Goal: Check status: Check status

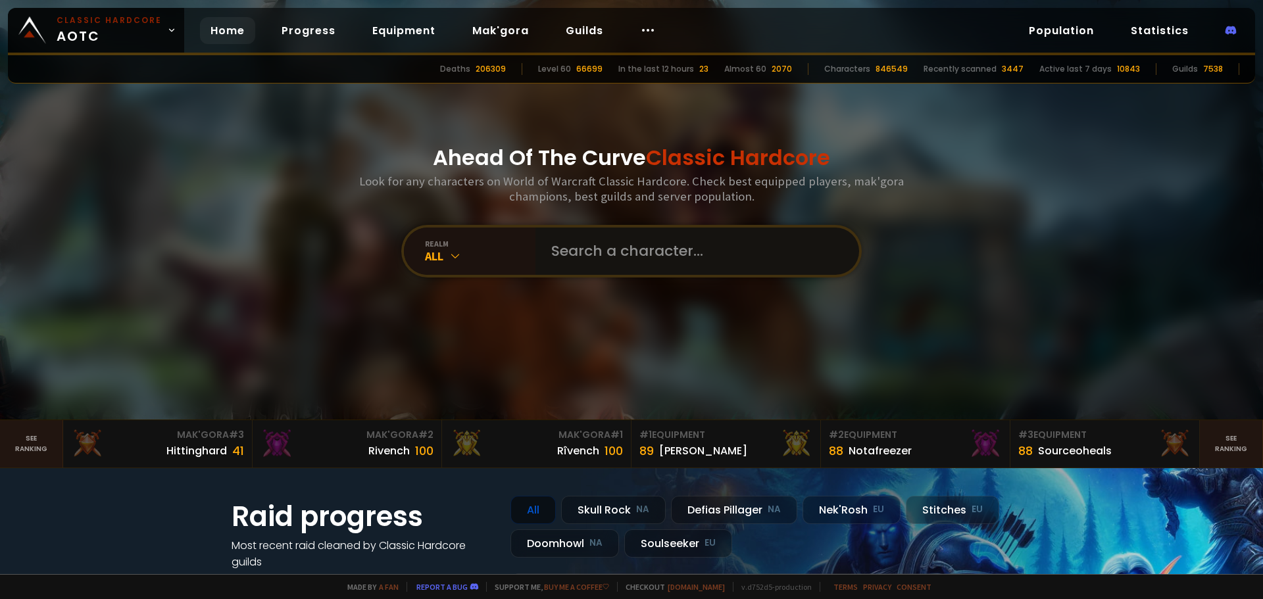
click at [669, 260] on input "text" at bounding box center [693, 251] width 300 height 47
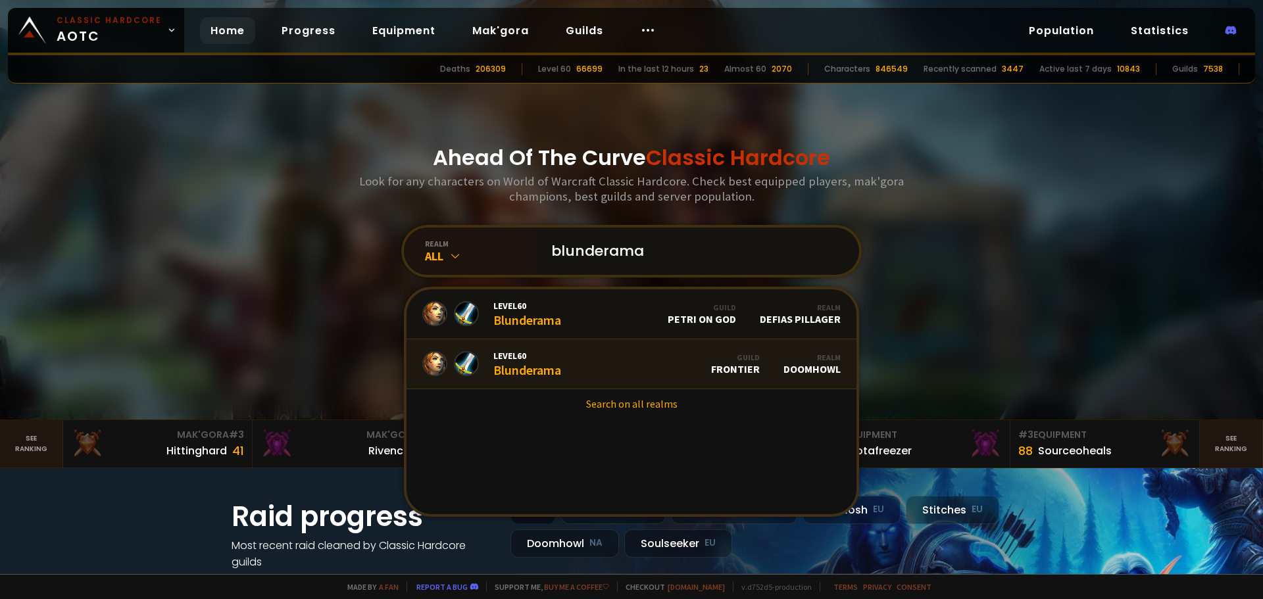
type input "blunderama"
click at [549, 371] on div "Level 60 Blunderama" at bounding box center [527, 364] width 68 height 28
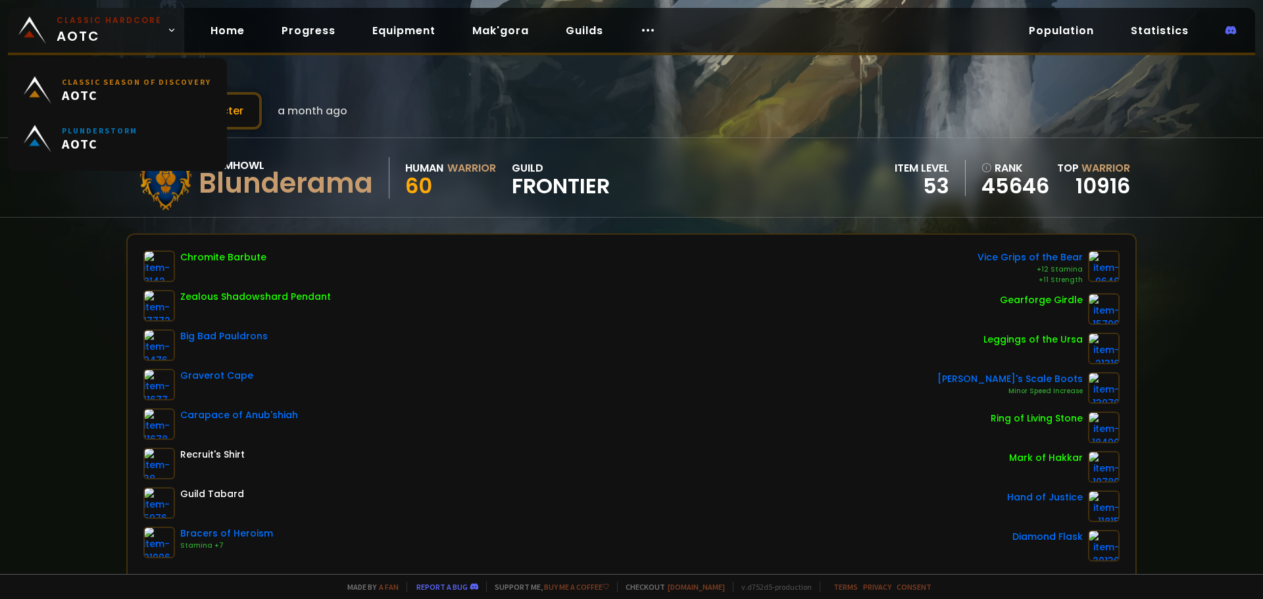
click at [121, 37] on span "Classic Hardcore AOTC" at bounding box center [109, 30] width 105 height 32
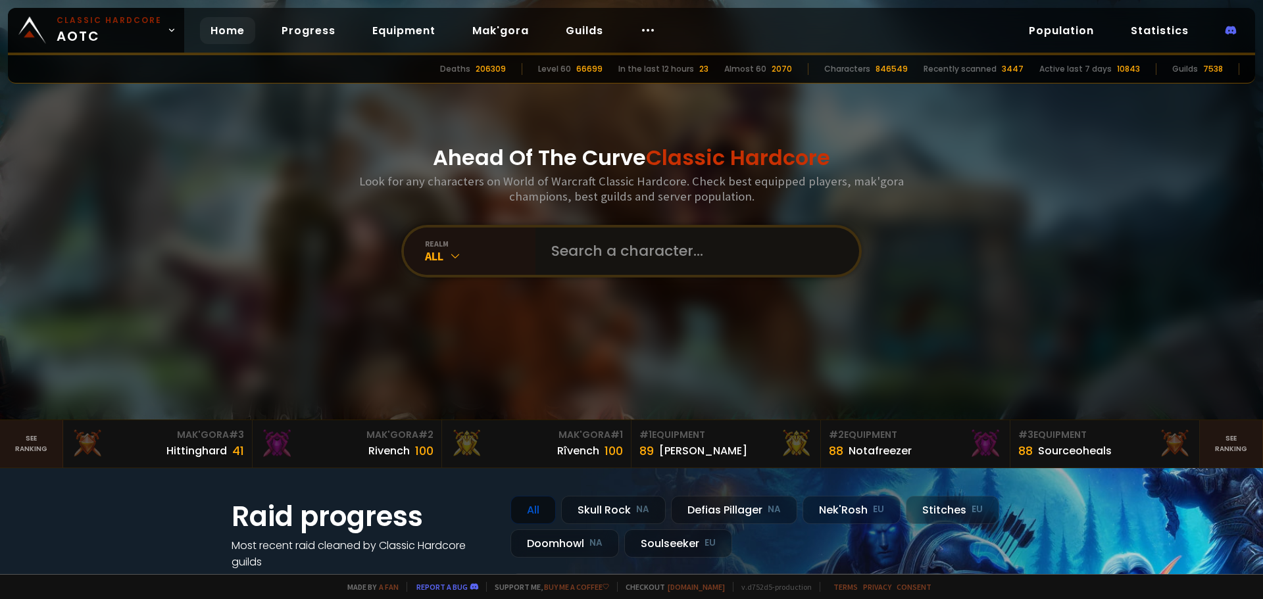
click at [653, 255] on input "text" at bounding box center [693, 251] width 300 height 47
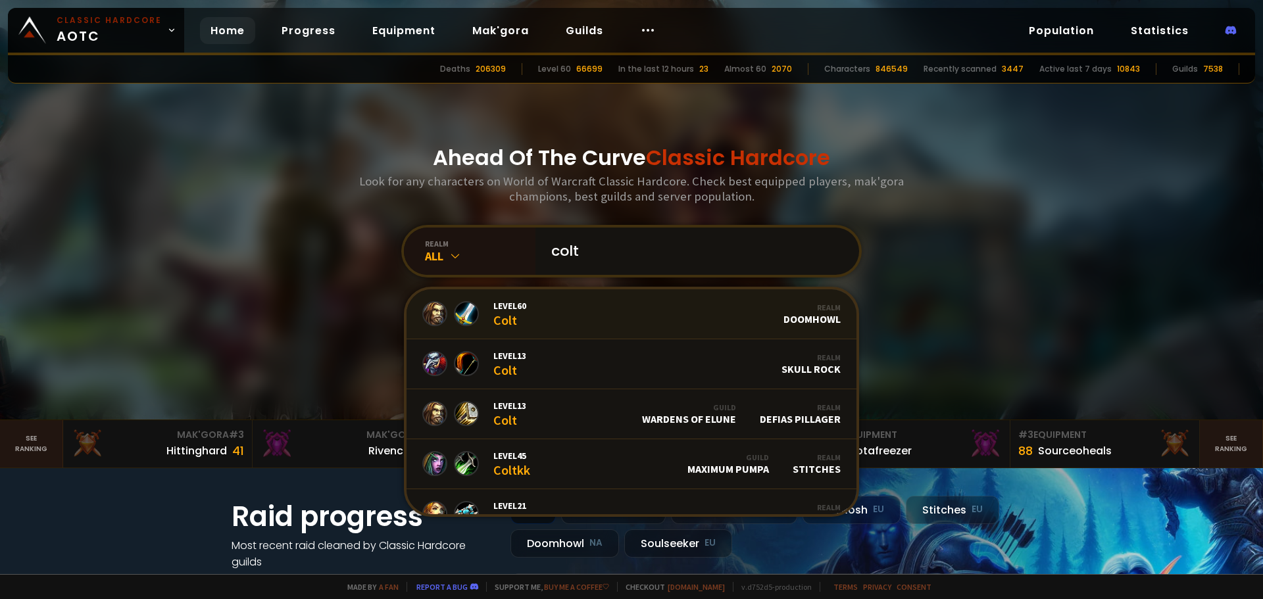
type input "colt"
click at [530, 322] on link "Level 60 Colt Realm Doomhowl" at bounding box center [631, 314] width 450 height 50
